Goal: Task Accomplishment & Management: Use online tool/utility

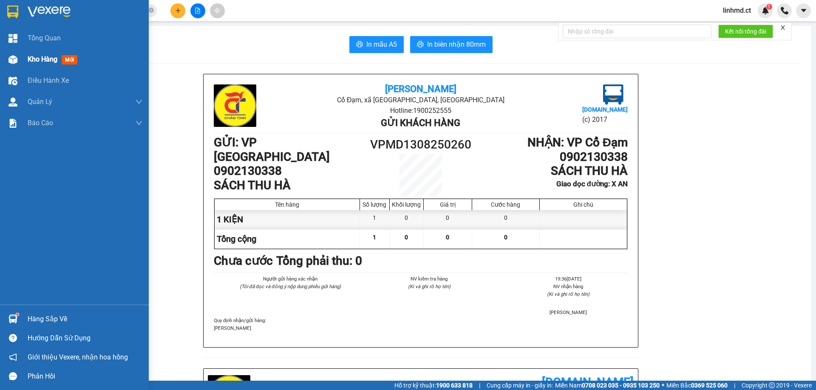
click at [9, 59] on img at bounding box center [12, 59] width 9 height 9
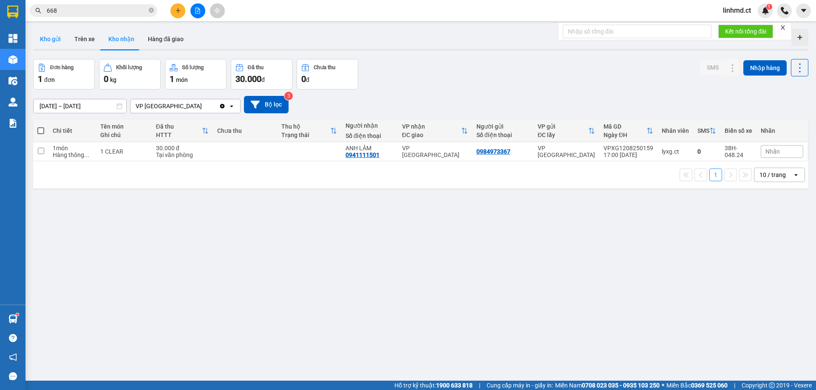
click at [51, 43] on button "Kho gửi" at bounding box center [50, 39] width 34 height 20
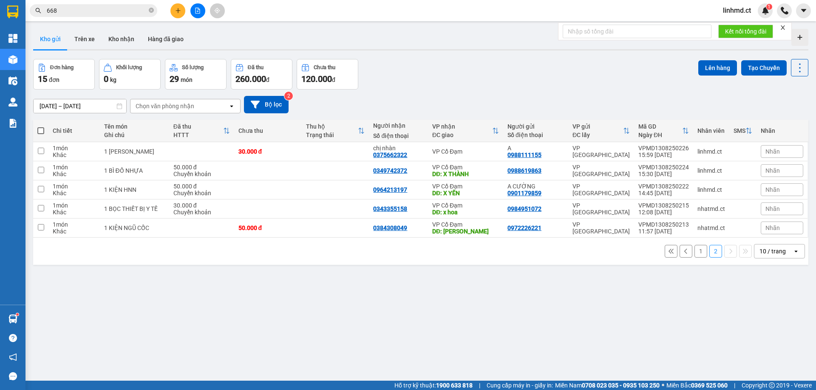
click at [694, 253] on button "1" at bounding box center [700, 251] width 13 height 13
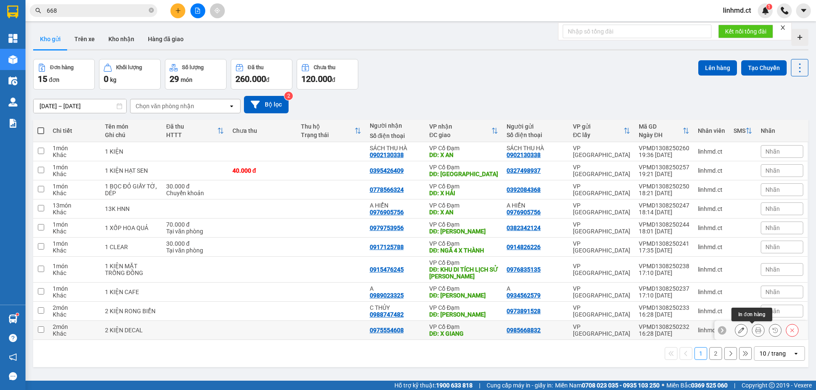
click at [755, 332] on button at bounding box center [758, 330] width 12 height 15
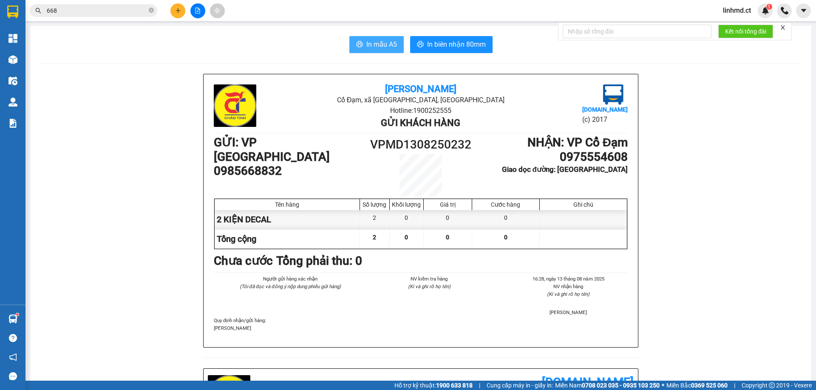
click at [382, 43] on span "In mẫu A5" at bounding box center [381, 44] width 31 height 11
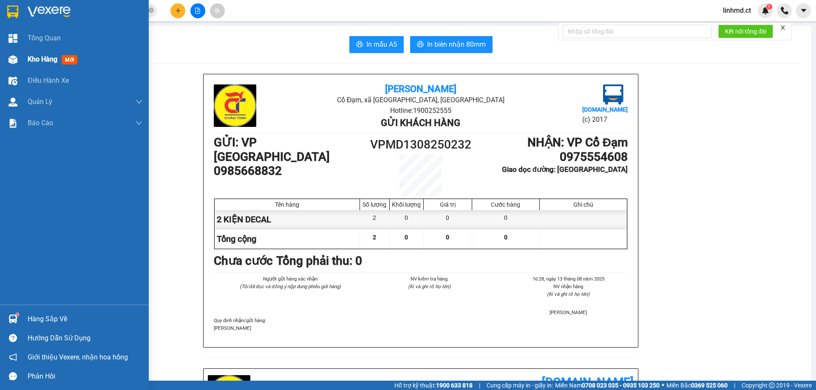
click at [23, 63] on div "Kho hàng mới" at bounding box center [74, 59] width 149 height 21
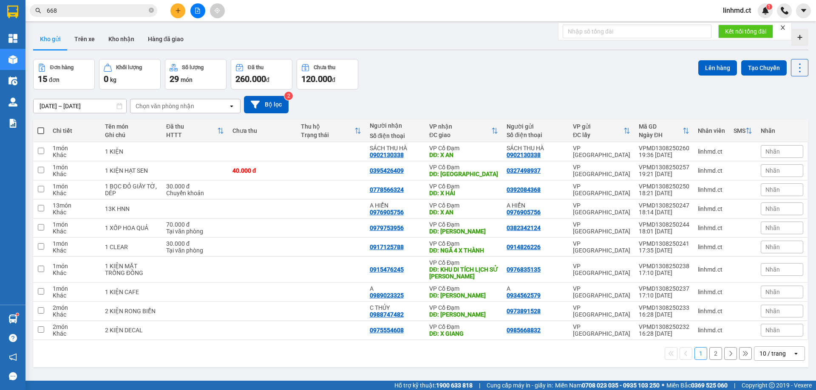
click at [40, 132] on span at bounding box center [40, 130] width 7 height 7
click at [41, 127] on input "checkbox" at bounding box center [41, 127] width 0 height 0
checkbox input "true"
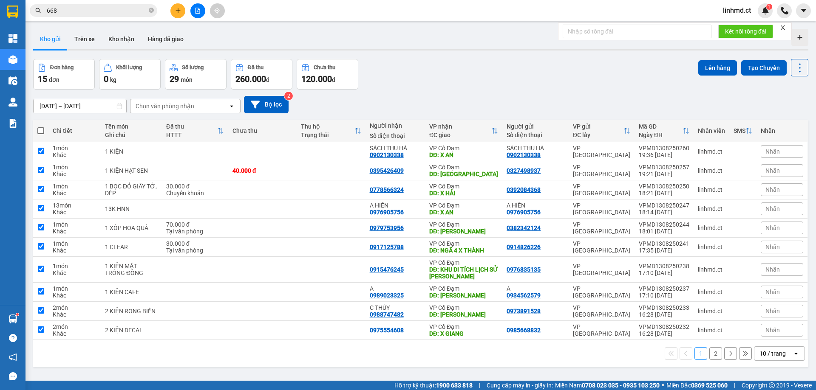
checkbox input "true"
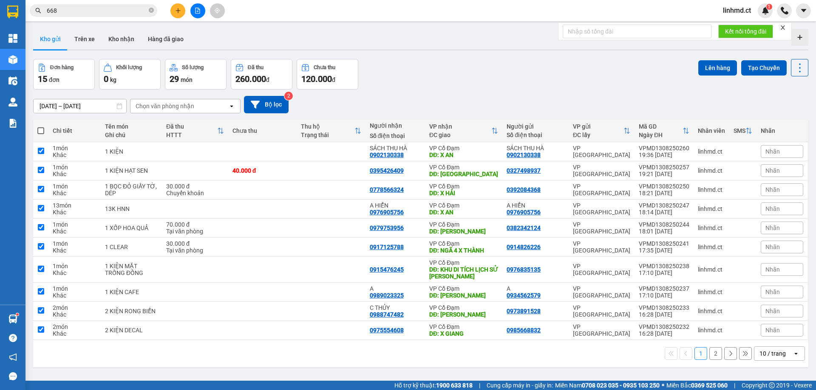
checkbox input "true"
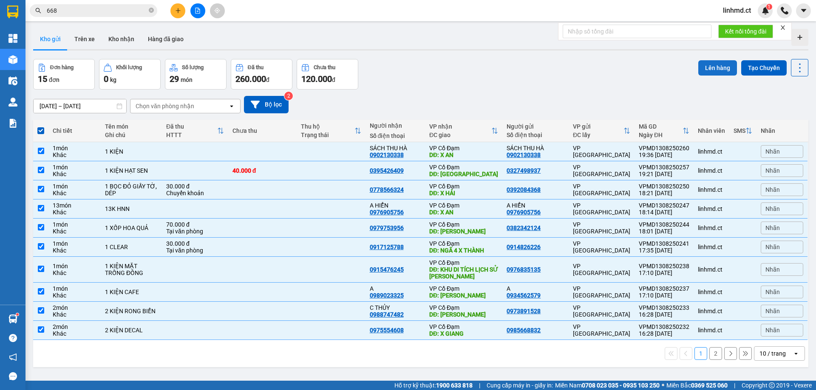
click at [714, 67] on button "Lên hàng" at bounding box center [717, 67] width 39 height 15
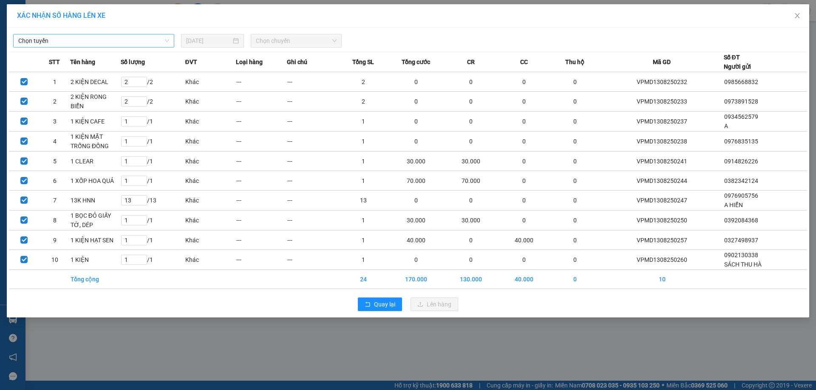
click at [145, 41] on span "Chọn tuyến" at bounding box center [93, 40] width 151 height 13
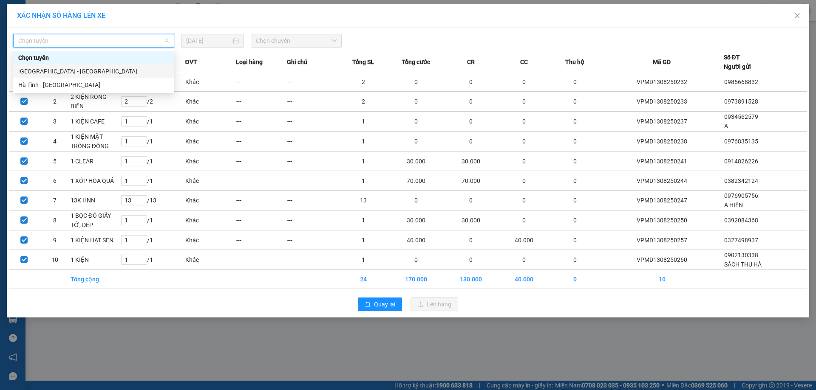
click at [153, 71] on div "[GEOGRAPHIC_DATA] - [GEOGRAPHIC_DATA]" at bounding box center [93, 71] width 151 height 9
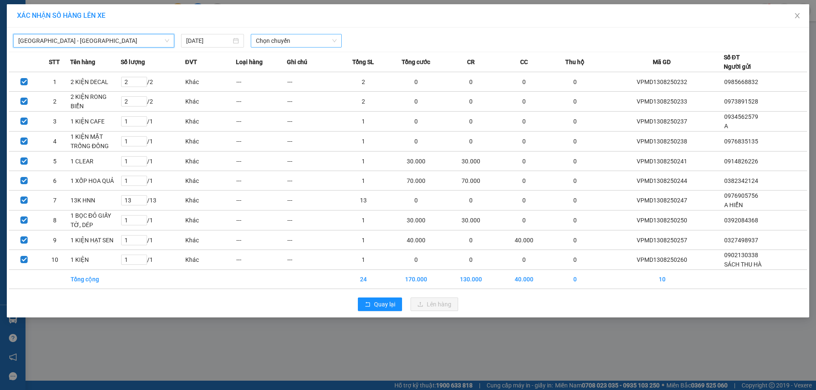
click at [257, 43] on span "Chọn chuyến" at bounding box center [296, 40] width 81 height 13
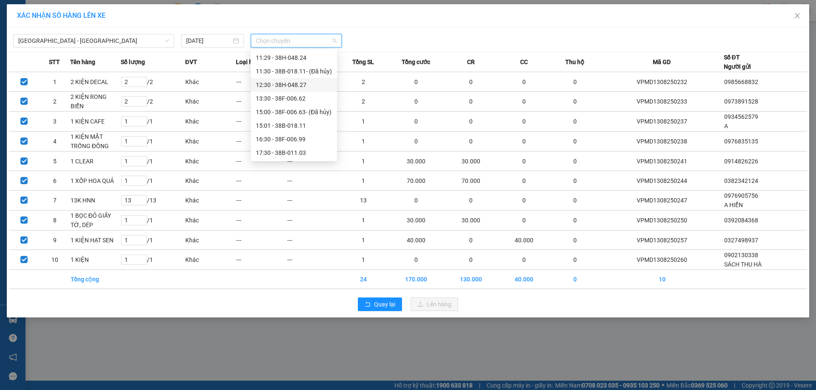
scroll to position [68, 0]
click at [285, 137] on div "21:30 - 38F-006.51" at bounding box center [294, 139] width 76 height 9
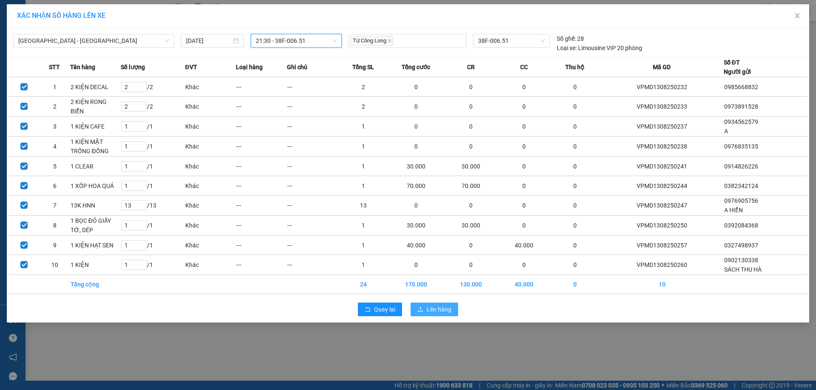
click at [448, 306] on span "Lên hàng" at bounding box center [439, 309] width 25 height 9
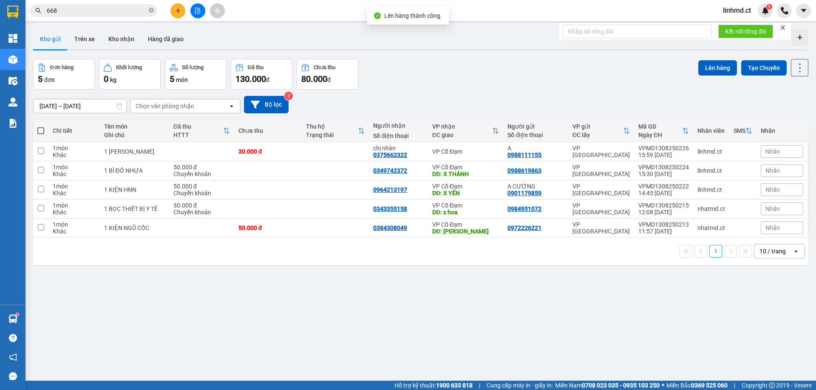
click at [42, 131] on span at bounding box center [40, 130] width 7 height 7
click at [41, 127] on input "checkbox" at bounding box center [41, 127] width 0 height 0
checkbox input "true"
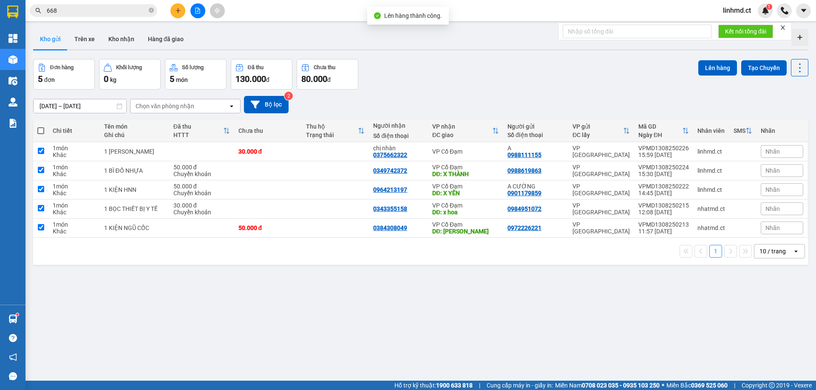
checkbox input "true"
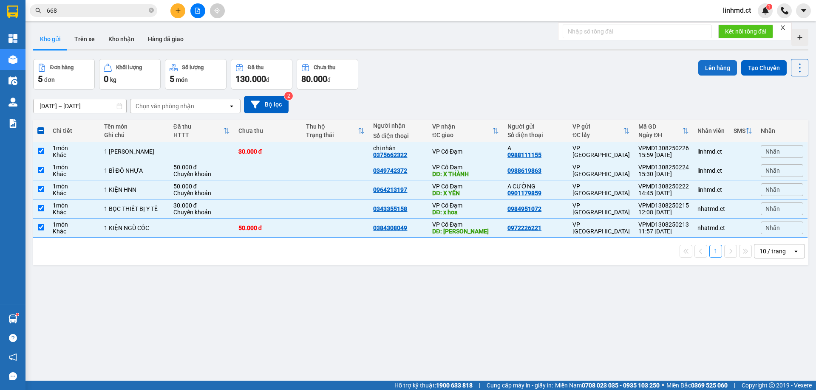
click at [712, 67] on button "Lên hàng" at bounding box center [717, 67] width 39 height 15
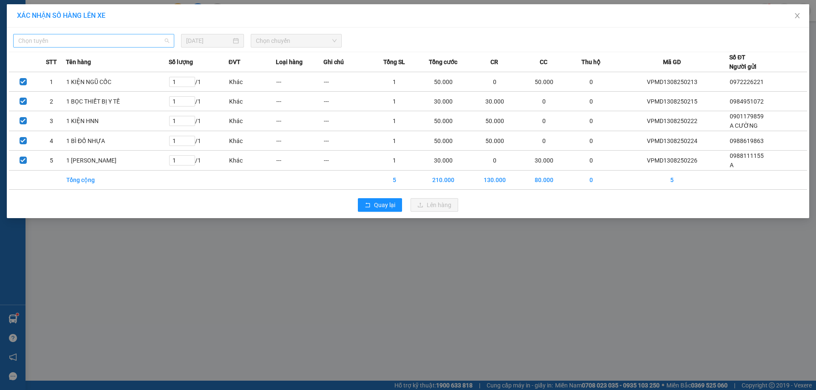
click at [161, 46] on span "Chọn tuyến" at bounding box center [93, 40] width 151 height 13
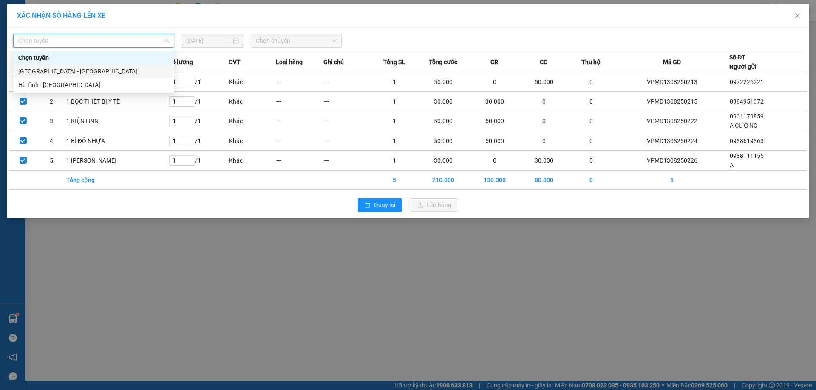
click at [124, 74] on div "[GEOGRAPHIC_DATA] - [GEOGRAPHIC_DATA]" at bounding box center [93, 71] width 151 height 9
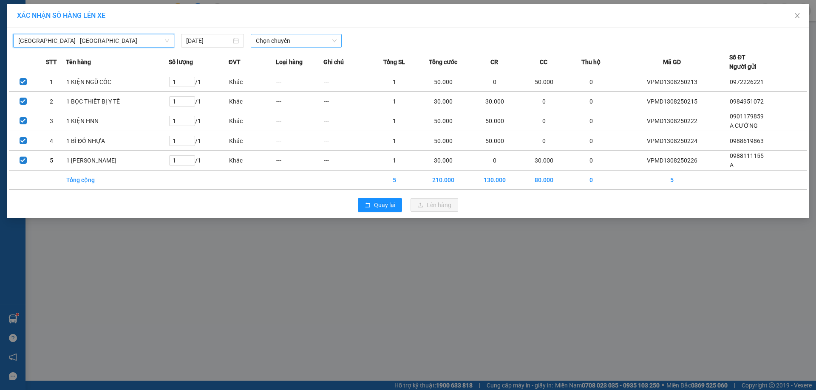
click at [302, 40] on span "Chọn chuyến" at bounding box center [296, 40] width 81 height 13
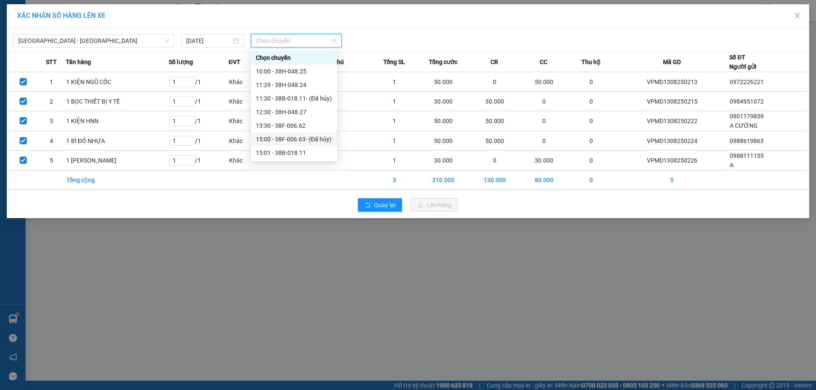
scroll to position [68, 0]
click at [295, 138] on div "21:30 - 38F-006.51" at bounding box center [294, 139] width 76 height 9
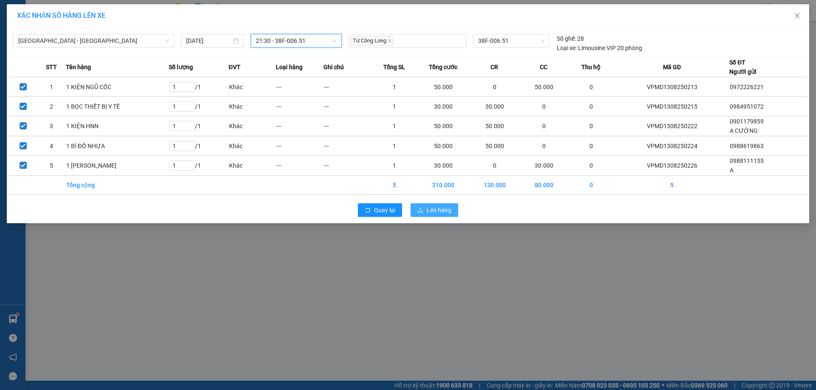
click at [436, 210] on span "Lên hàng" at bounding box center [439, 210] width 25 height 9
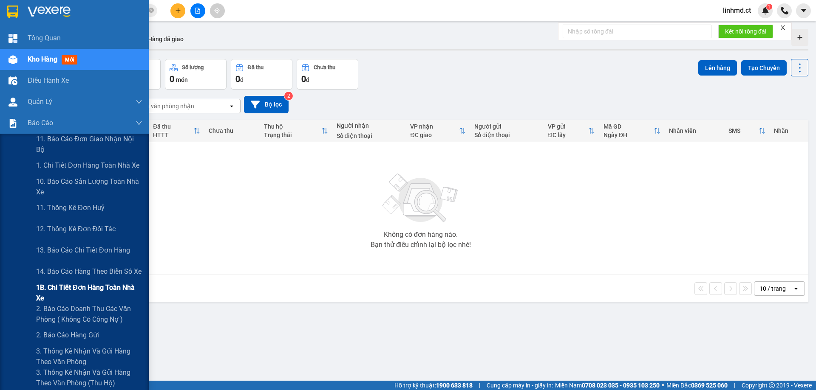
click at [47, 287] on span "1B. Chi tiết đơn hàng toàn nhà xe" at bounding box center [89, 293] width 106 height 21
